Goal: Information Seeking & Learning: Learn about a topic

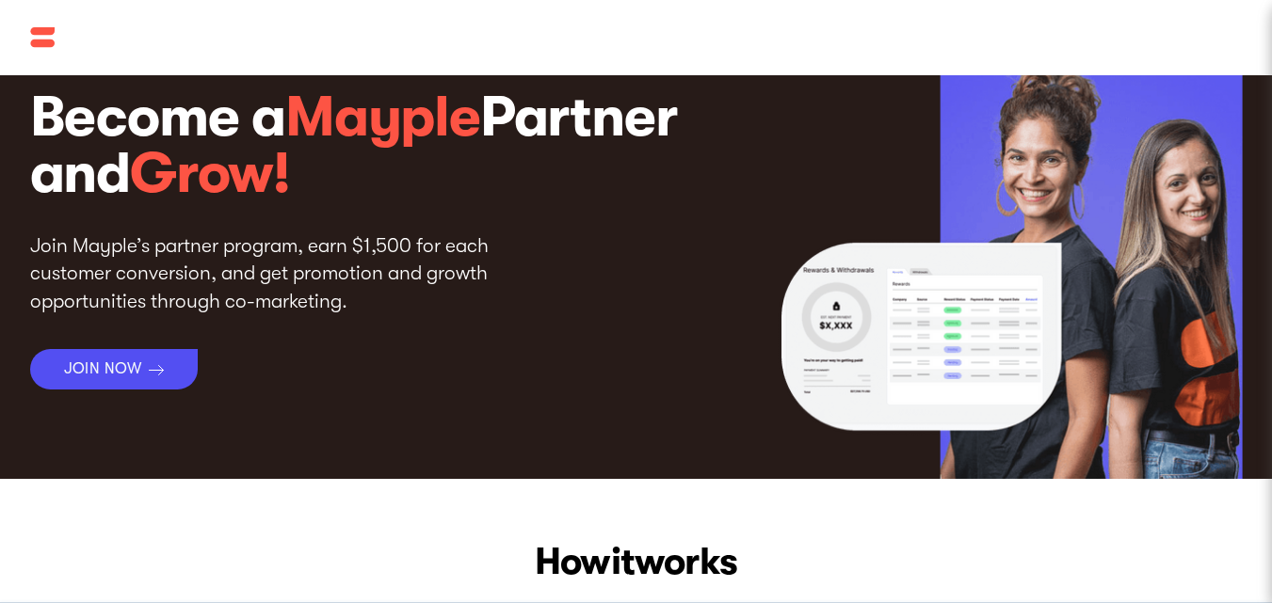
click at [45, 22] on img at bounding box center [110, 38] width 160 height 36
click at [51, 38] on img at bounding box center [110, 38] width 160 height 36
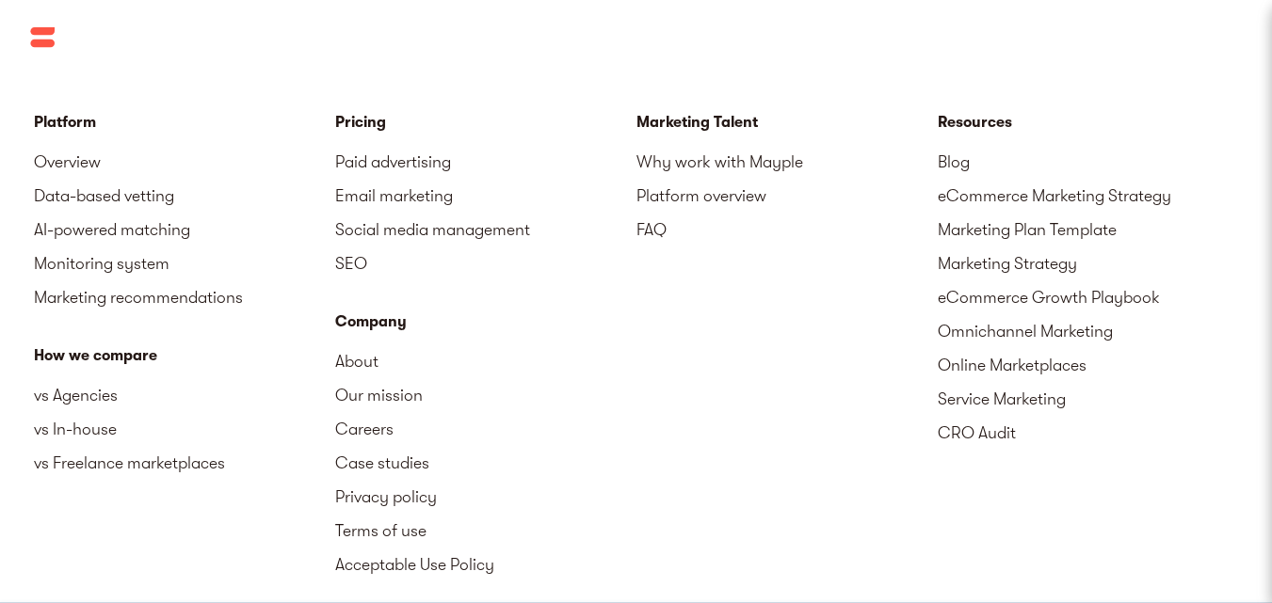
scroll to position [3179, 0]
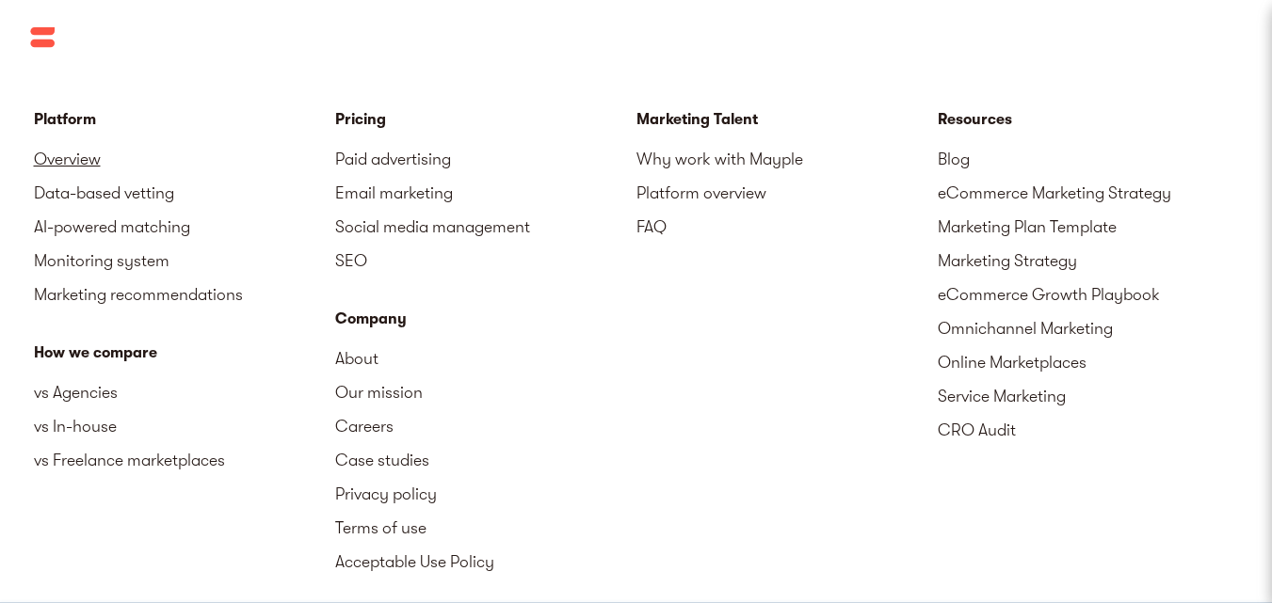
click at [85, 156] on link "Overview" at bounding box center [184, 159] width 301 height 34
click at [103, 225] on link "AI-powered matching" at bounding box center [184, 227] width 301 height 34
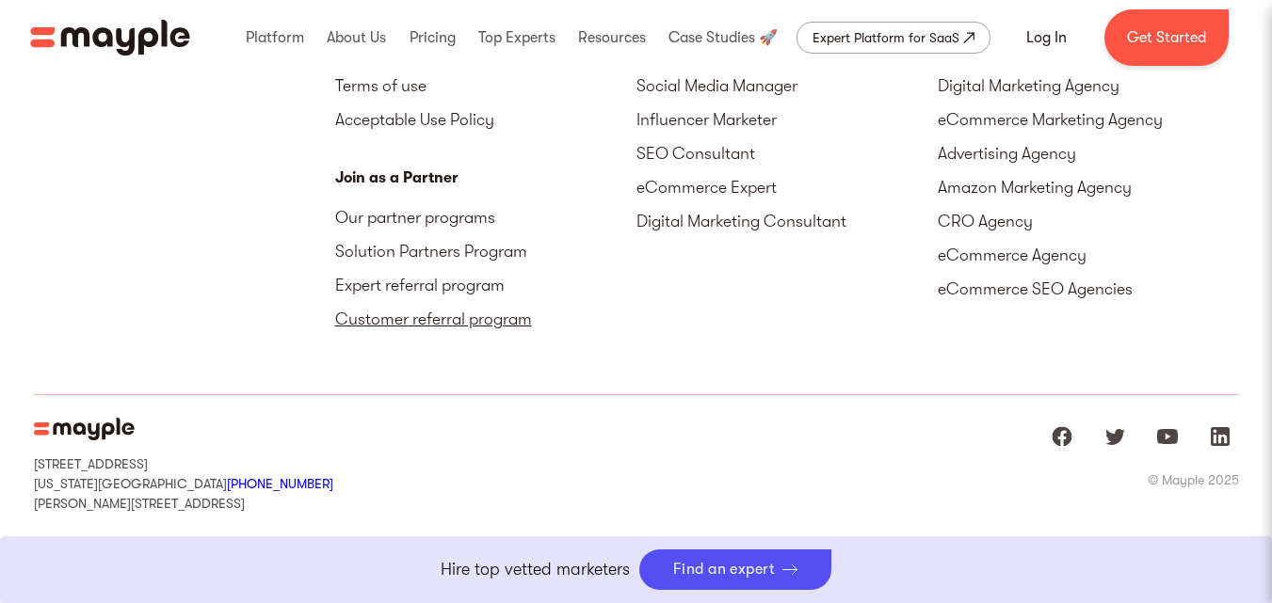
scroll to position [6767, 0]
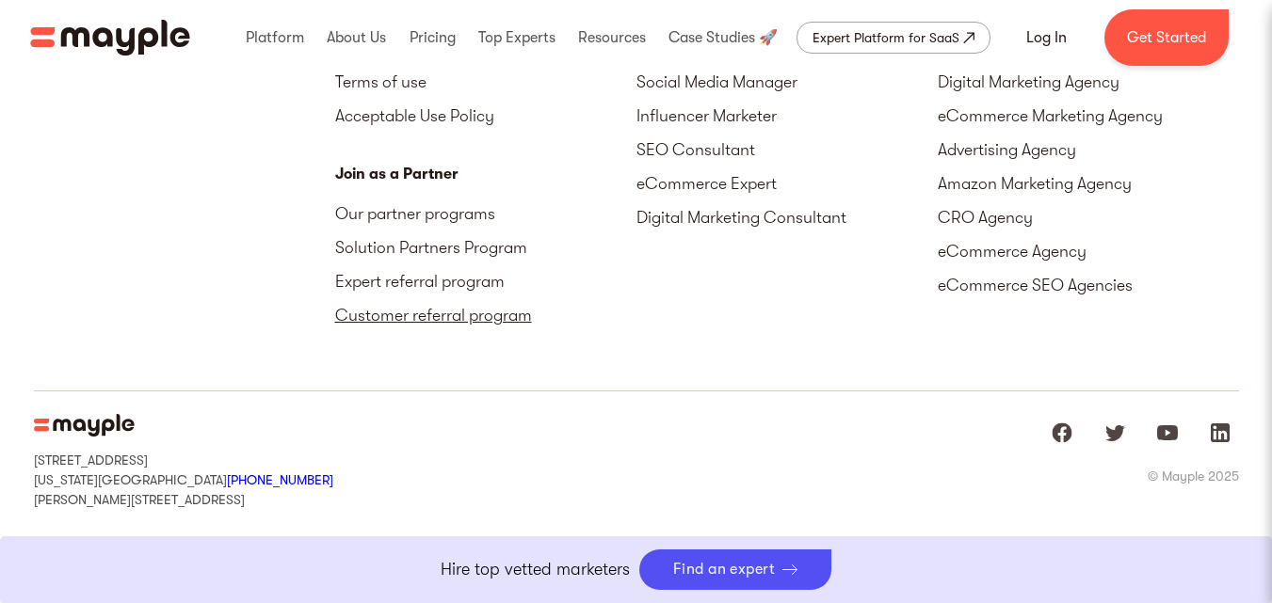
click at [442, 298] on link "Customer referral program" at bounding box center [485, 315] width 301 height 34
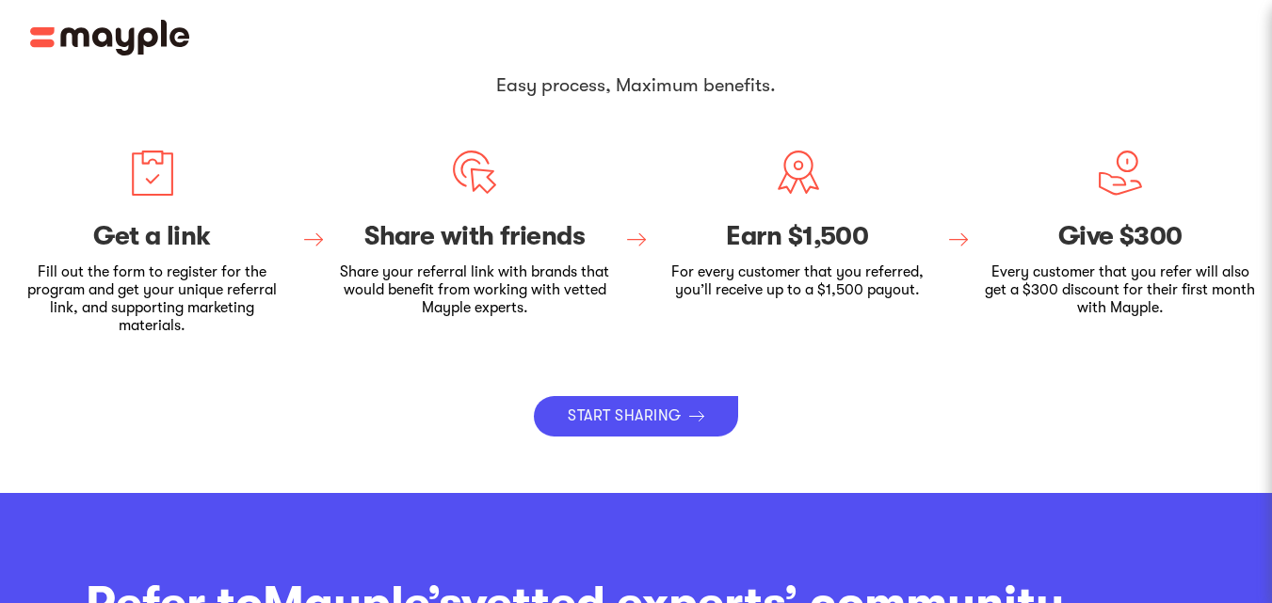
scroll to position [549, 0]
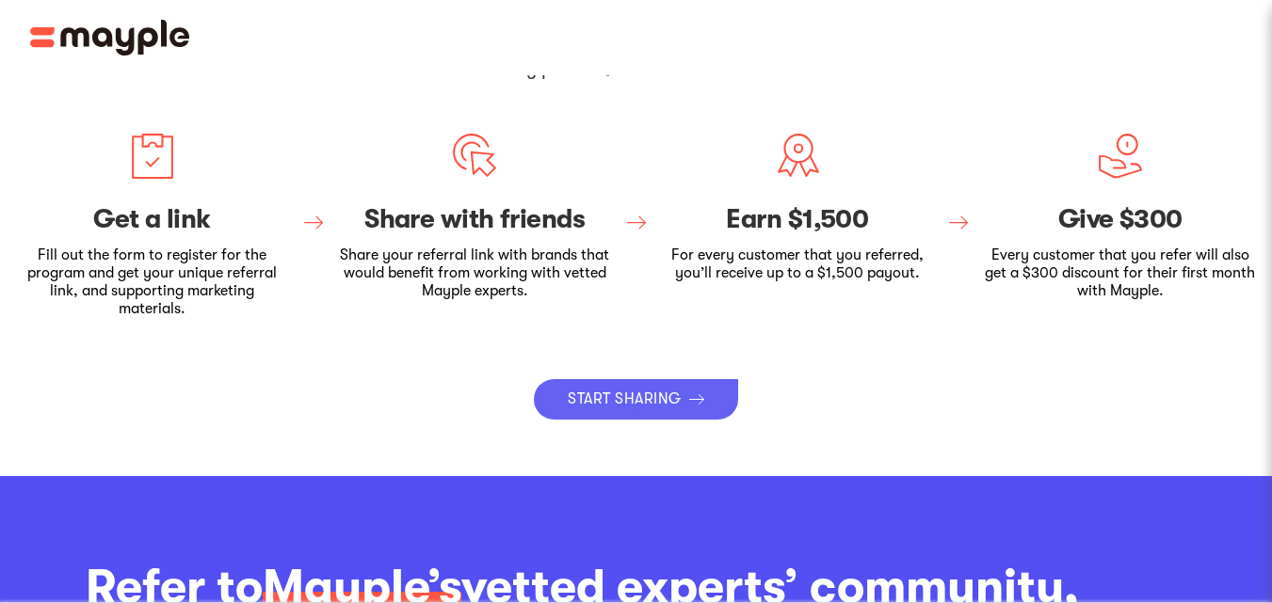
click at [600, 400] on div "START SHARING" at bounding box center [624, 400] width 113 height 18
